Goal: Information Seeking & Learning: Find specific fact

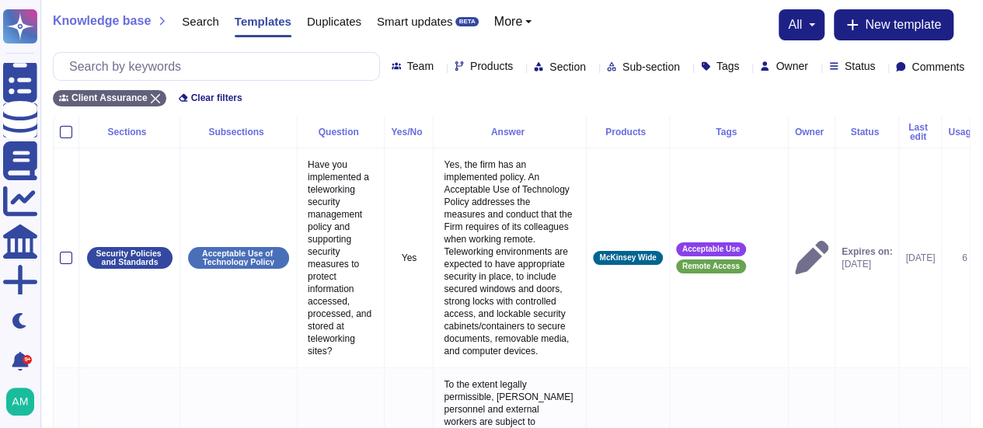
click at [592, 68] on icon at bounding box center [592, 68] width 0 height 0
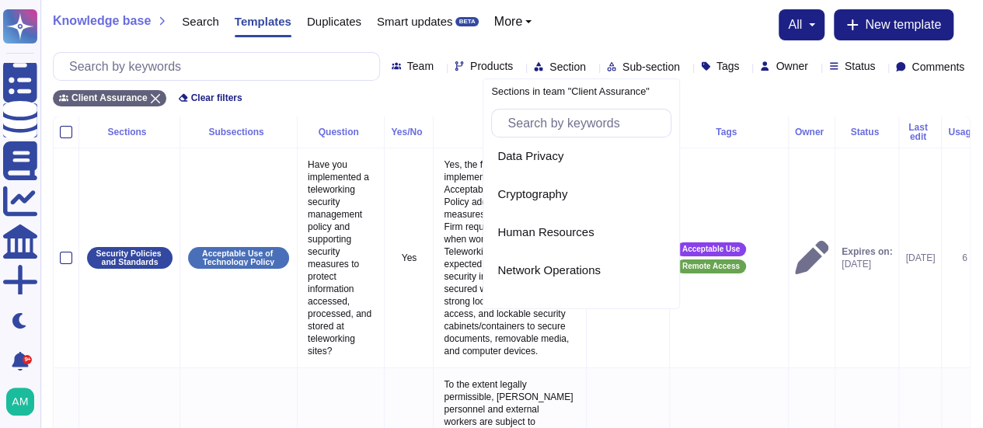
scroll to position [679, 0]
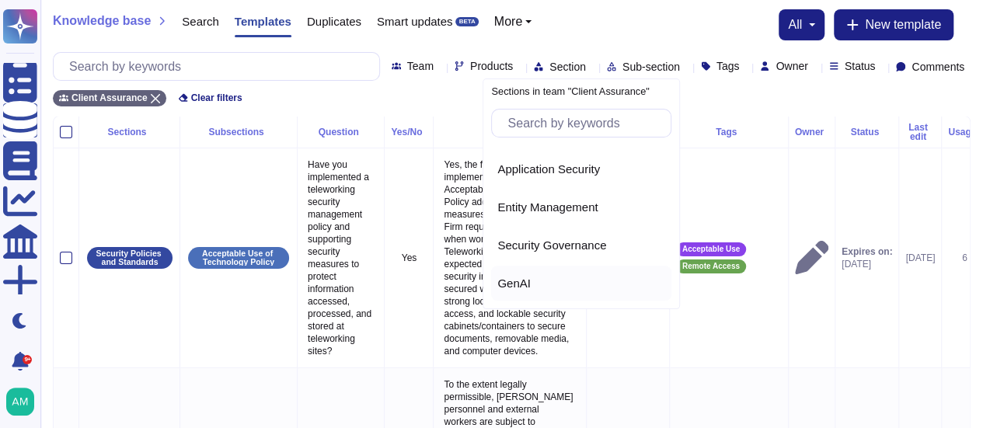
click at [514, 278] on span "GenAI" at bounding box center [513, 284] width 33 height 14
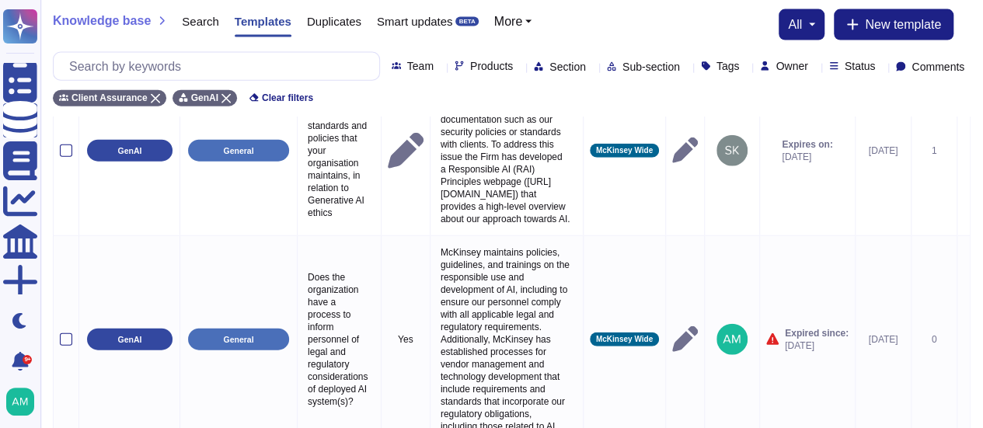
scroll to position [4733, 0]
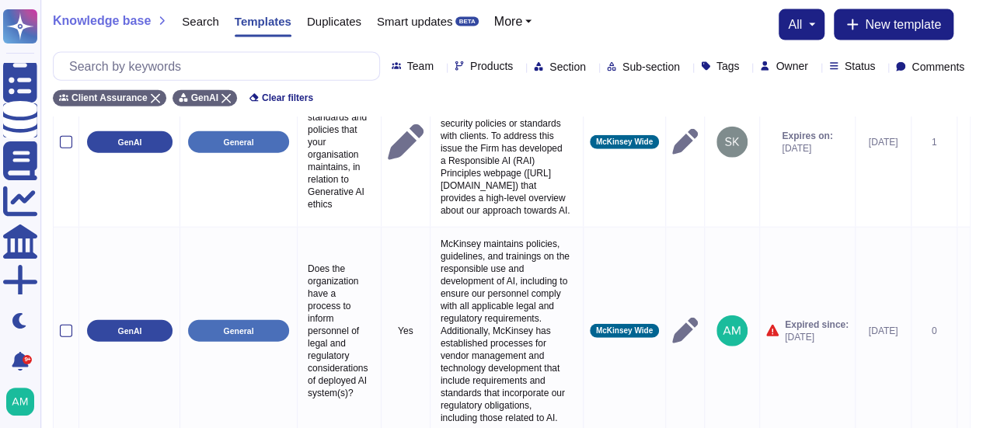
select select "30"
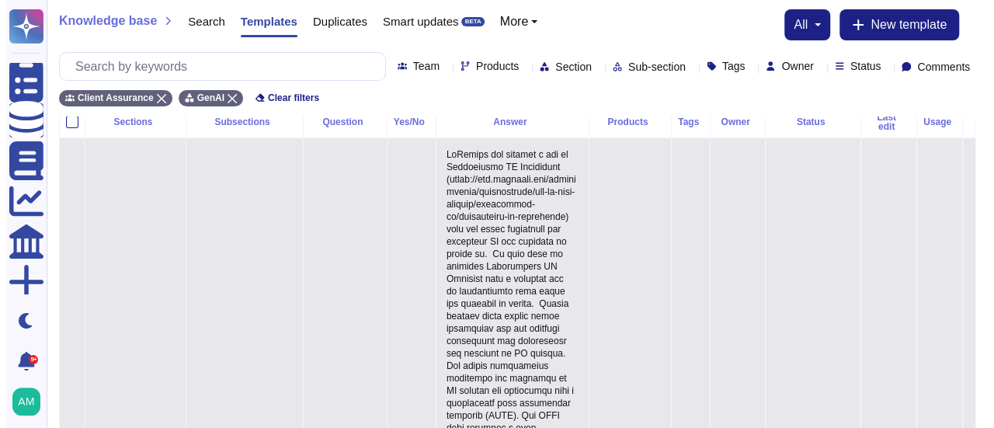
scroll to position [0, 0]
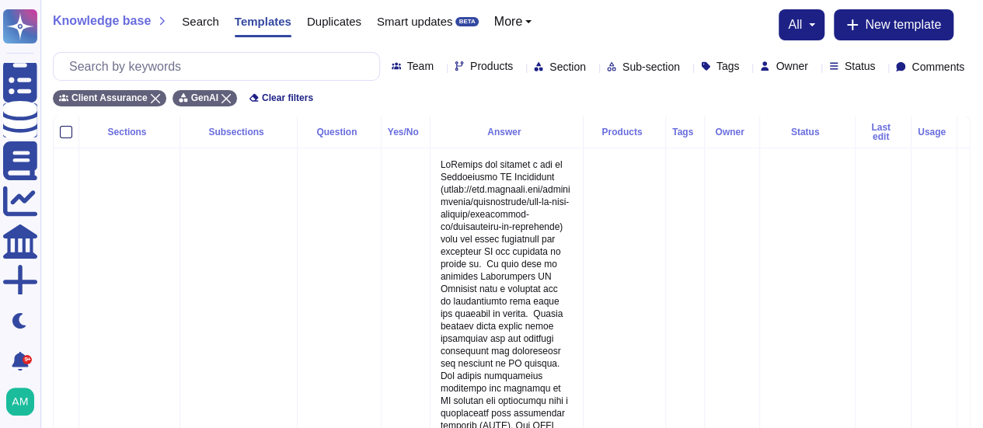
click at [63, 126] on div at bounding box center [66, 132] width 12 height 12
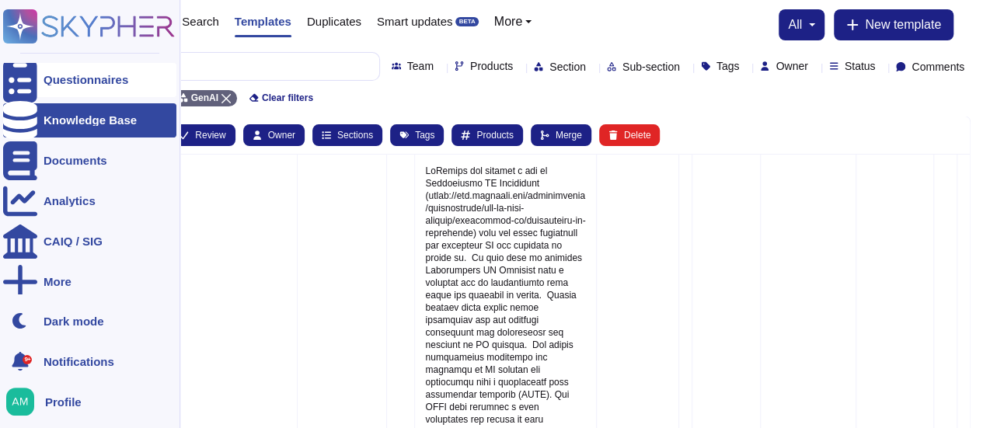
click at [61, 88] on div "Questionnaires" at bounding box center [89, 80] width 173 height 34
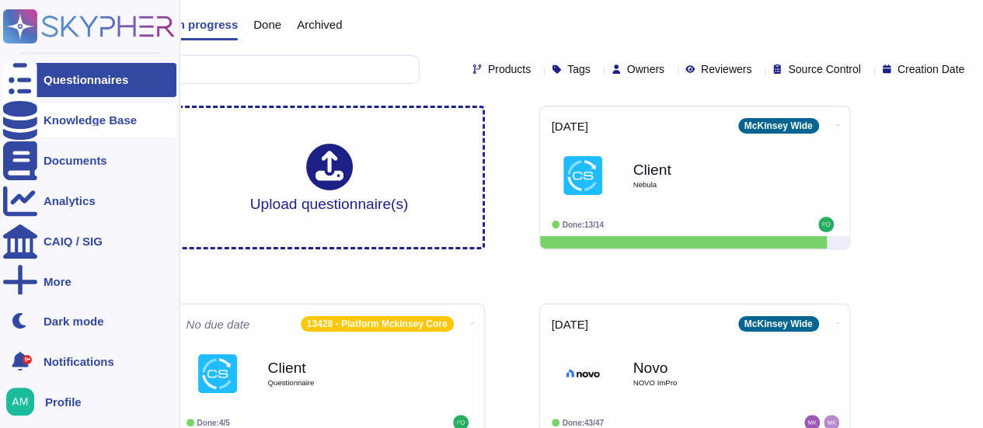
click at [83, 120] on div "Knowledge Base" at bounding box center [89, 120] width 93 height 12
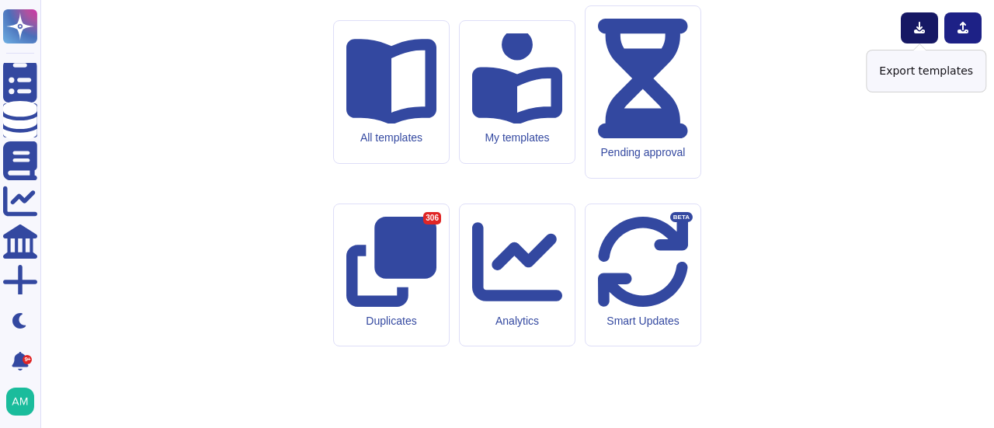
click at [909, 26] on button at bounding box center [919, 27] width 37 height 31
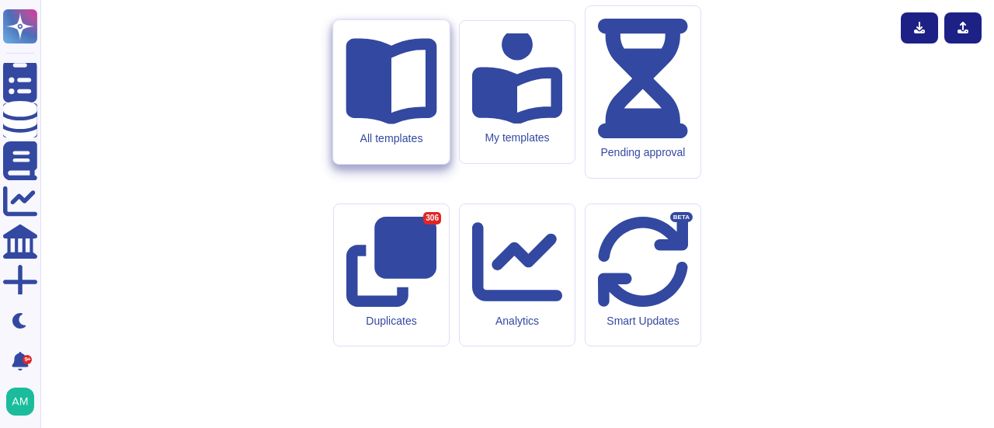
click at [423, 164] on div "All templates" at bounding box center [391, 92] width 116 height 144
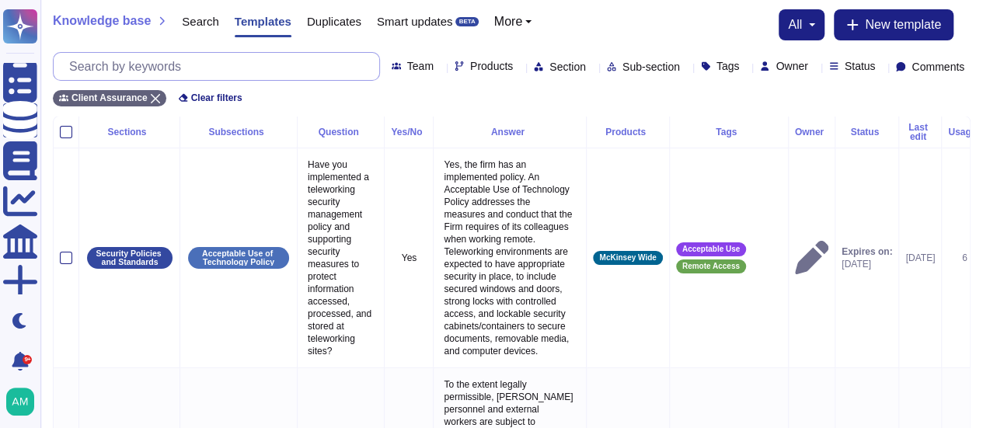
click at [183, 69] on input "text" at bounding box center [220, 66] width 318 height 27
paste input "1. How do we manage data security for AI models in general"
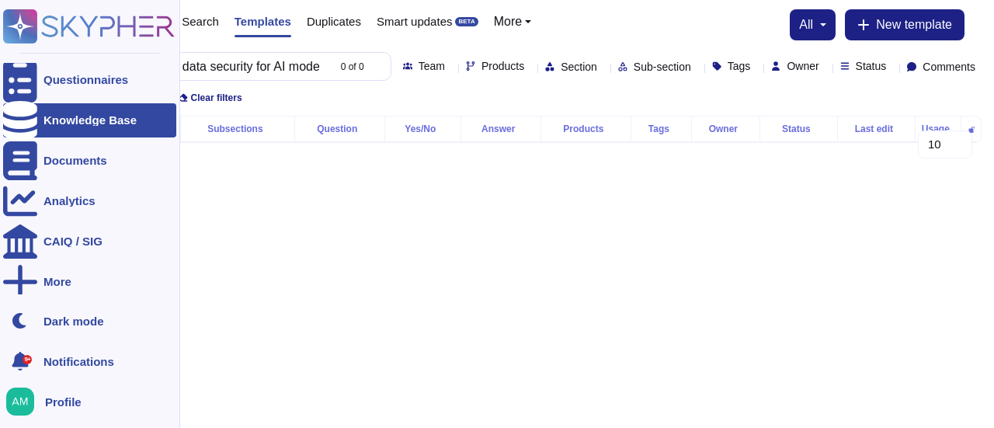
type input "How do we manage data security for AI models in general"
click at [9, 108] on div at bounding box center [20, 120] width 34 height 34
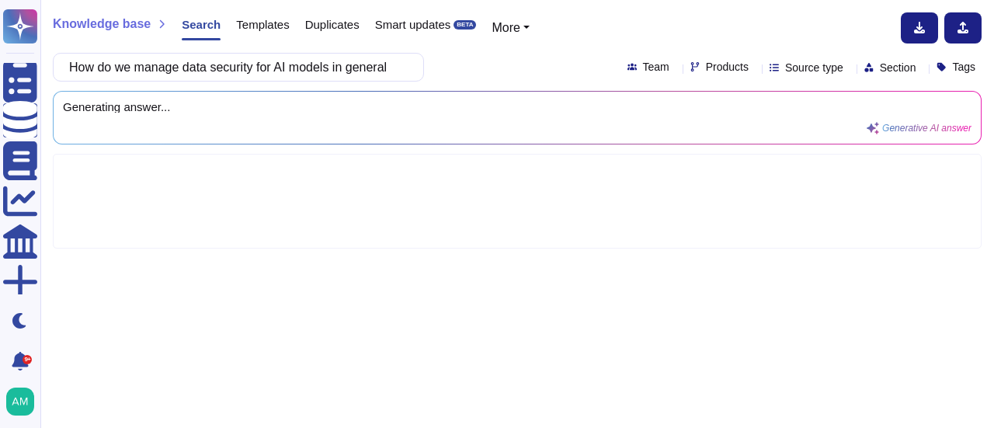
type input "How do we manage data security for AI models in general"
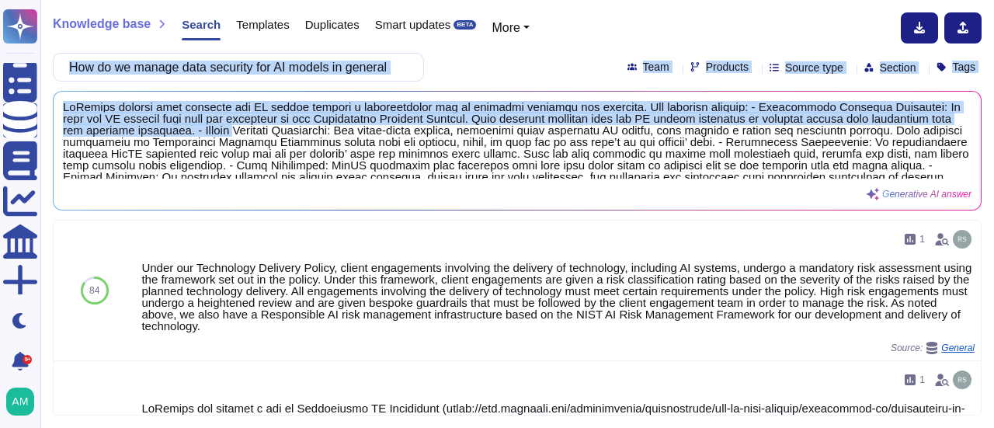
drag, startPoint x: 380, startPoint y: 130, endPoint x: 369, endPoint y: 80, distance: 50.9
click at [369, 80] on div "Knowledge base Search Templates Duplicates Smart updates BETA More How do we ma…" at bounding box center [517, 214] width 954 height 428
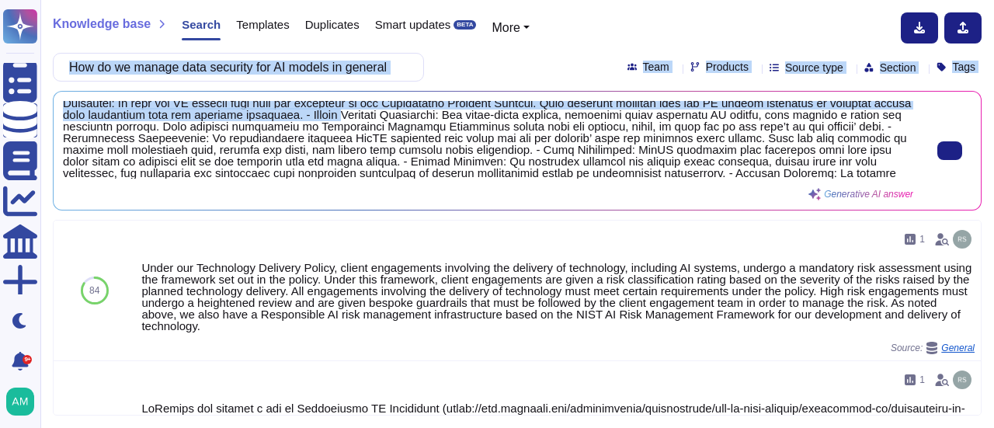
scroll to position [16, 0]
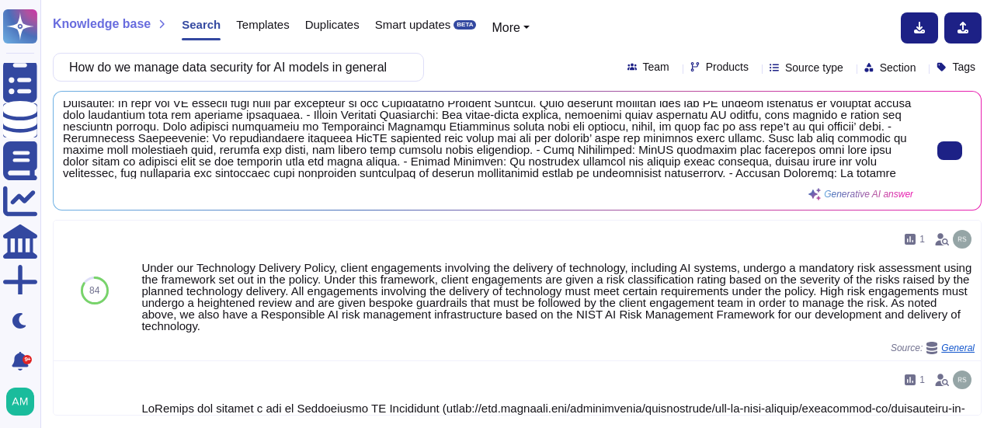
click at [385, 149] on span at bounding box center [488, 140] width 851 height 78
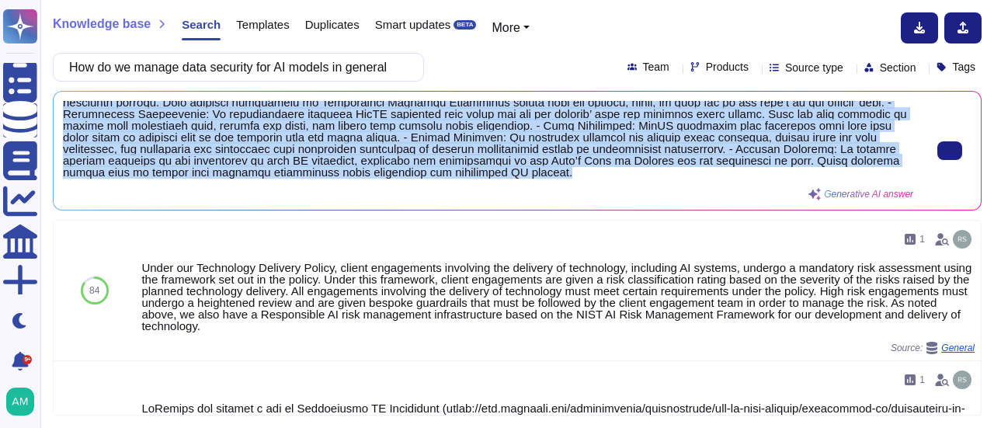
scroll to position [40, 0]
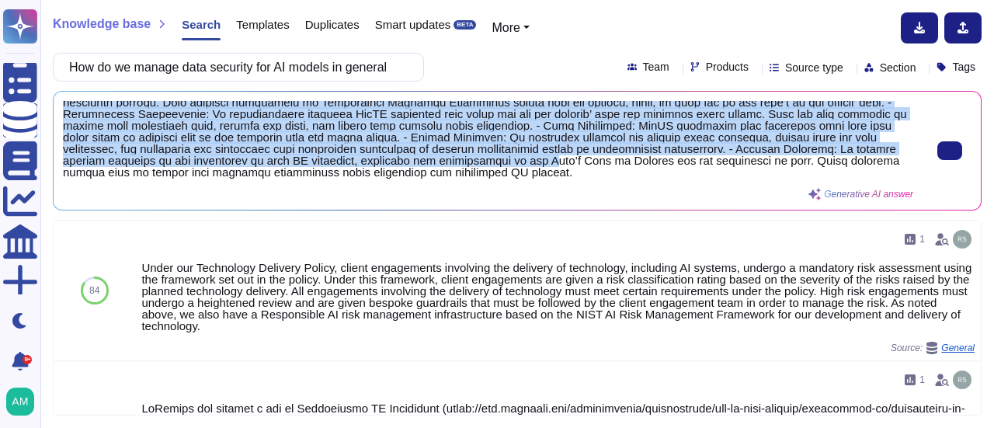
drag, startPoint x: 472, startPoint y: 115, endPoint x: 474, endPoint y: 161, distance: 45.9
click at [474, 161] on span at bounding box center [488, 140] width 851 height 78
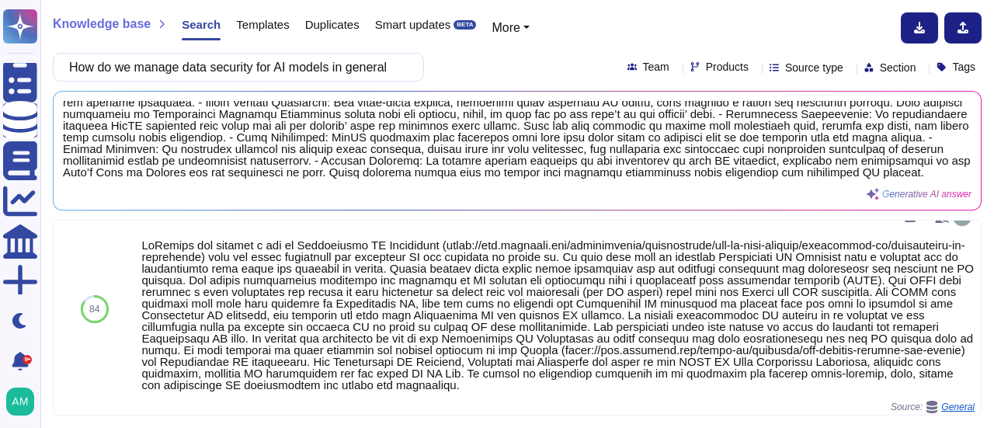
scroll to position [169, 0]
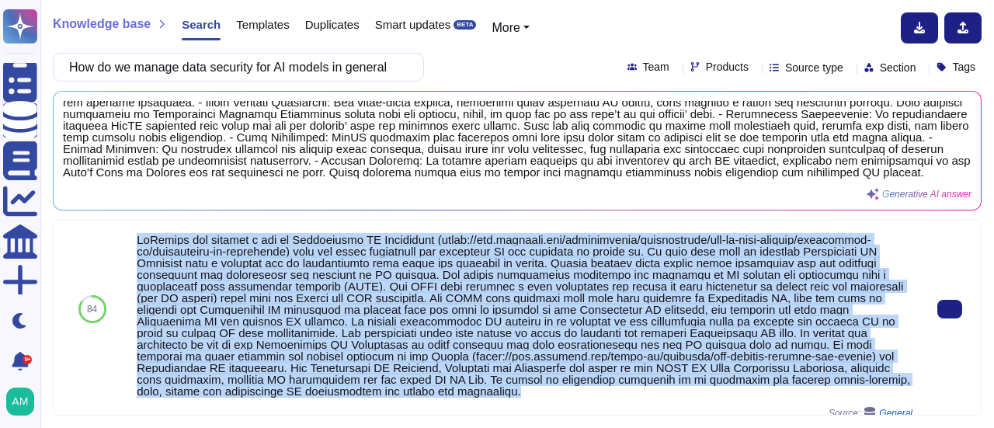
drag, startPoint x: 141, startPoint y: 237, endPoint x: 357, endPoint y: 391, distance: 265.1
click at [357, 391] on div at bounding box center [525, 315] width 776 height 163
copy div "McKinsey has adopted a set of Responsible AI Principles (https://www.mckinsey.c…"
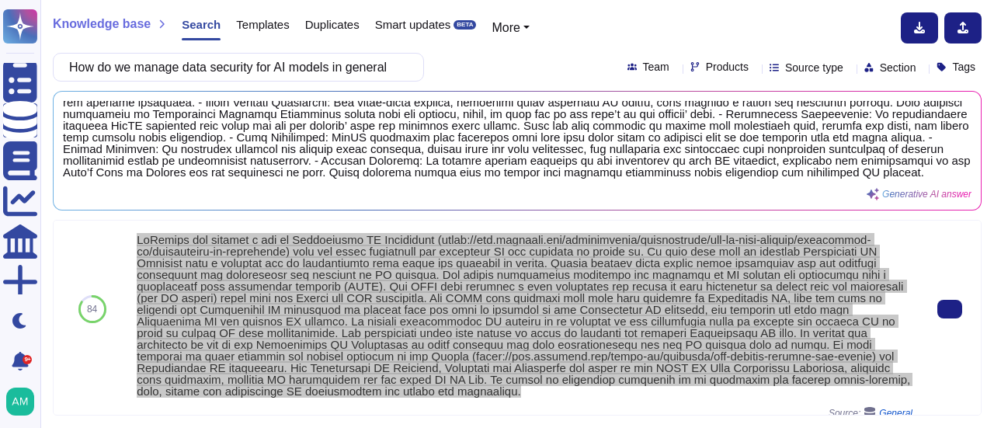
scroll to position [163, 0]
